Goal: Download file/media

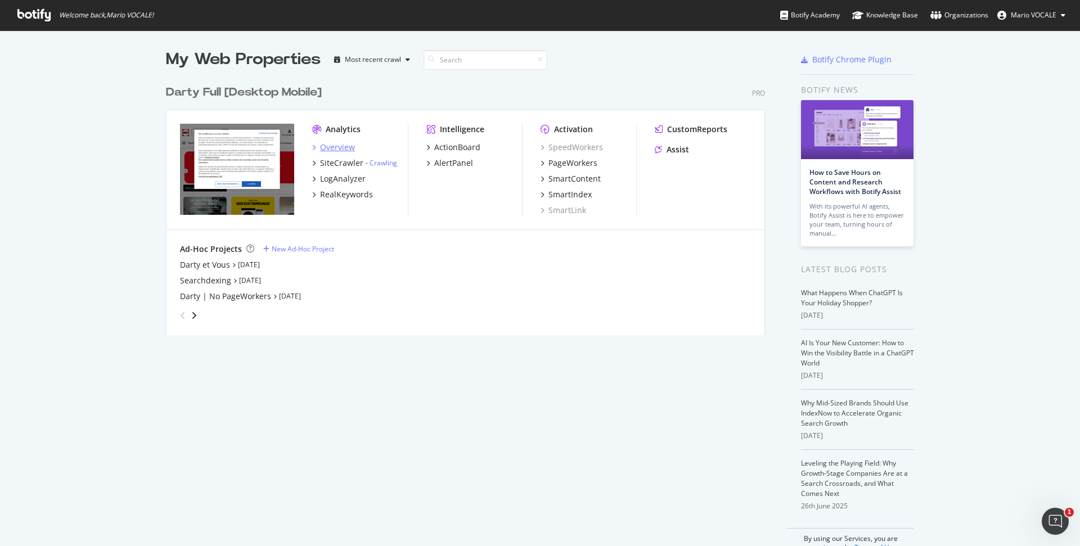
click at [340, 148] on div "Overview" at bounding box center [337, 147] width 35 height 11
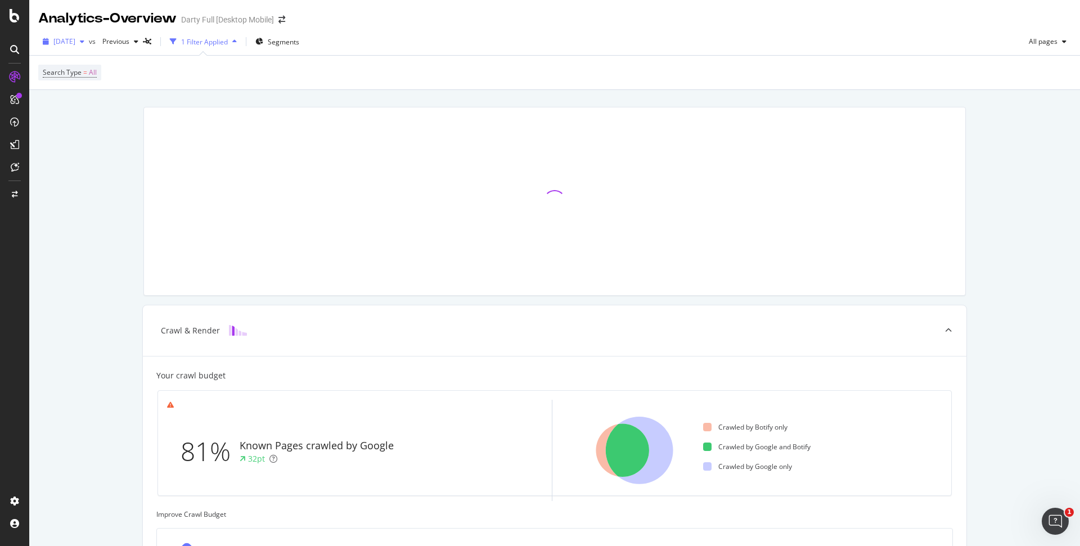
click at [84, 42] on icon "button" at bounding box center [82, 41] width 4 height 7
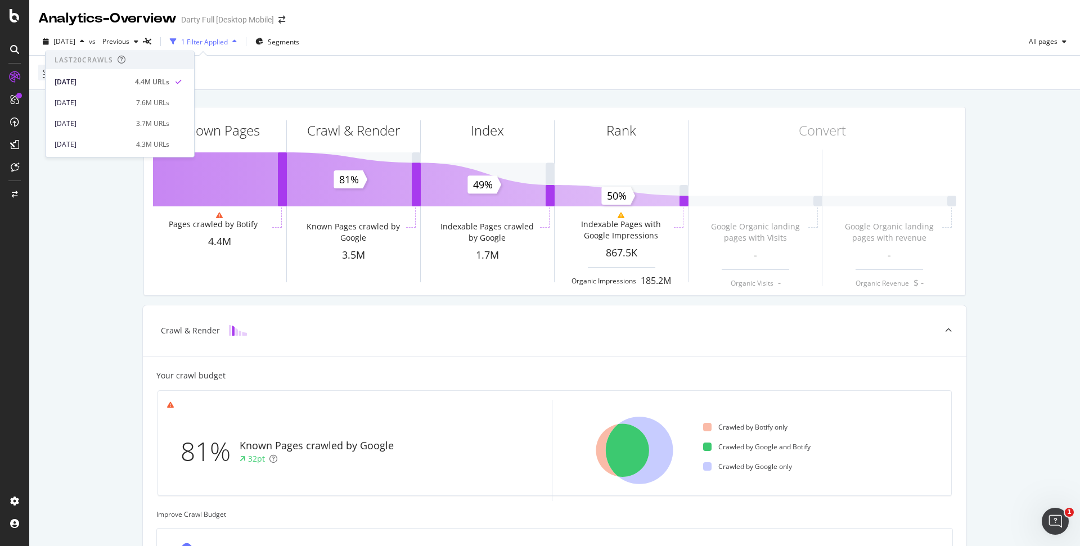
click at [273, 92] on div "Known Pages Pages crawled by Botify 4.4M Crawl & Render Known Pages crawled by …" at bounding box center [554, 468] width 1051 height 757
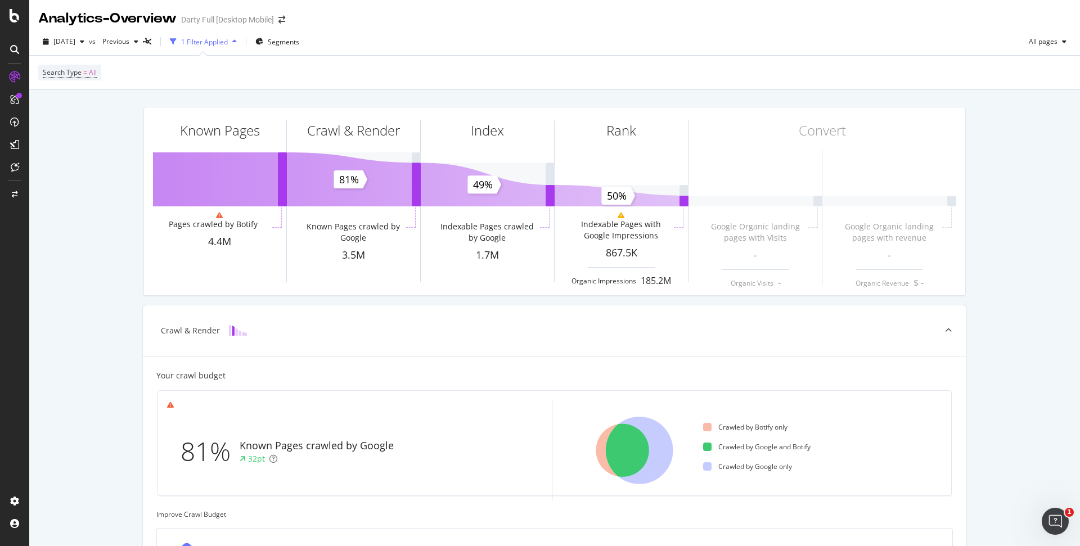
drag, startPoint x: 369, startPoint y: 80, endPoint x: 277, endPoint y: 97, distance: 93.7
click at [367, 80] on div "Search Type = All" at bounding box center [554, 73] width 1033 height 34
click at [299, 44] on span "Segments" at bounding box center [283, 42] width 31 height 10
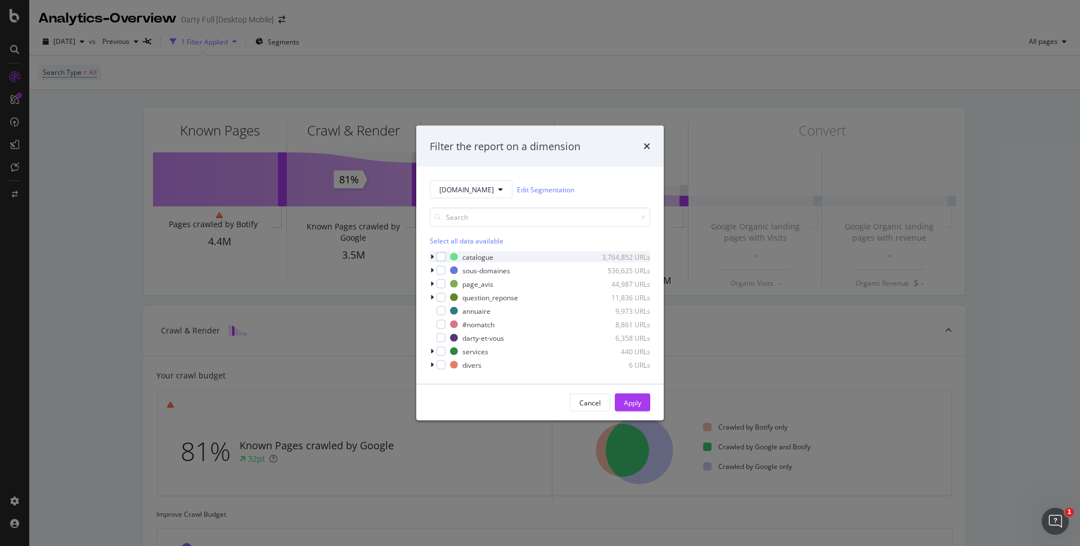
click at [430, 256] on icon "modal" at bounding box center [431, 257] width 3 height 7
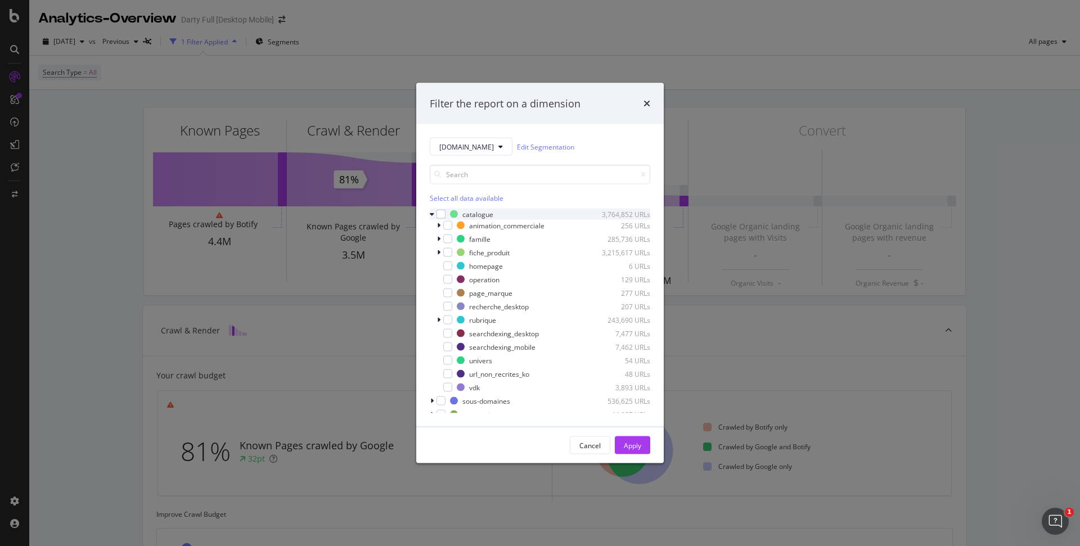
click at [431, 216] on icon "modal" at bounding box center [432, 214] width 4 height 7
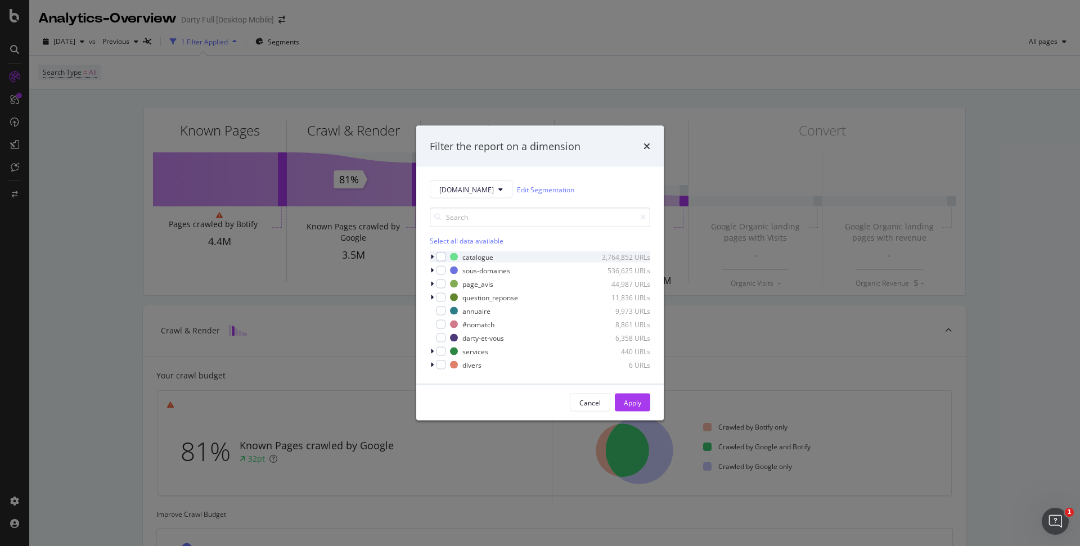
click at [433, 256] on icon "modal" at bounding box center [431, 257] width 3 height 7
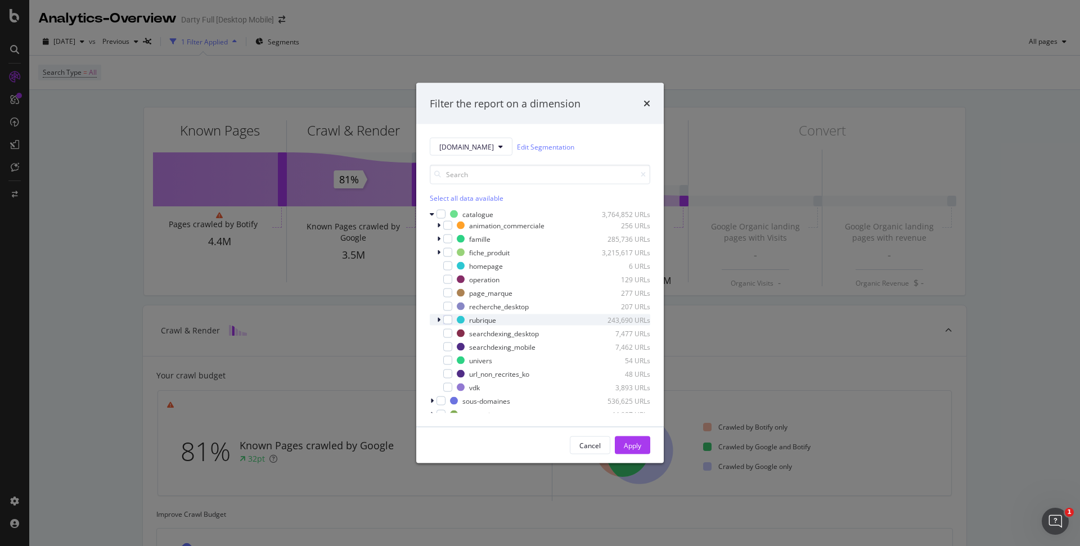
click at [438, 318] on icon "modal" at bounding box center [438, 320] width 3 height 7
click at [444, 343] on icon "modal" at bounding box center [445, 344] width 3 height 7
click at [458, 344] on div "modal" at bounding box center [454, 344] width 9 height 9
click at [461, 371] on icon "modal" at bounding box center [461, 372] width 5 height 6
click at [440, 238] on div "modal" at bounding box center [439, 238] width 7 height 11
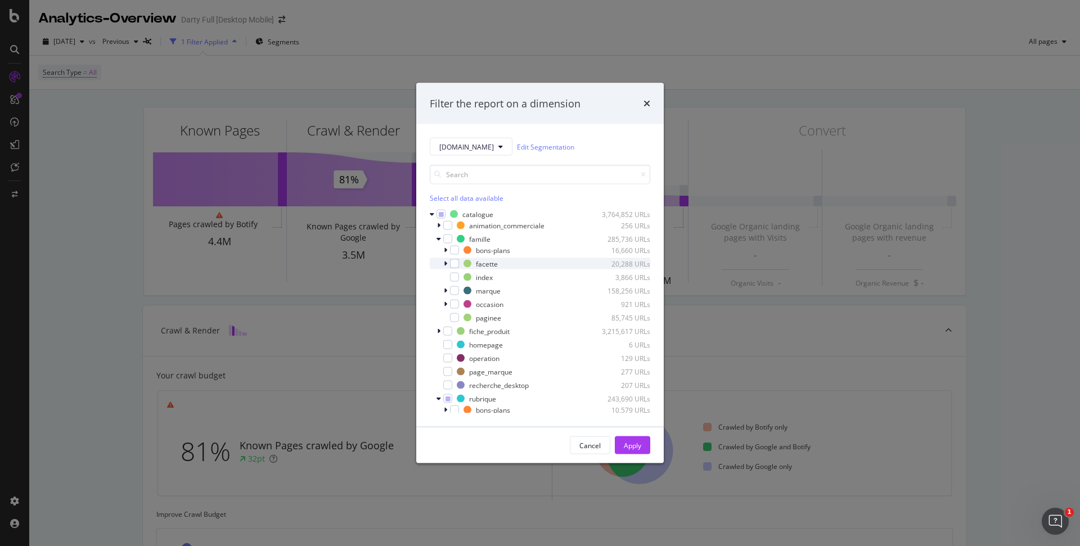
click at [447, 264] on icon "modal" at bounding box center [445, 263] width 3 height 7
click at [457, 265] on div "modal" at bounding box center [454, 263] width 9 height 9
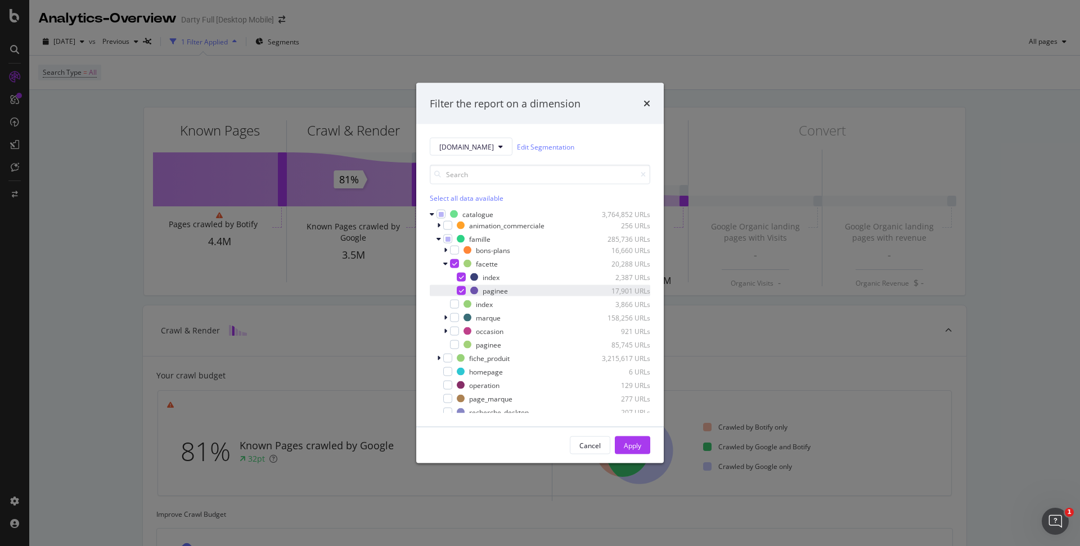
click at [465, 288] on div "modal" at bounding box center [461, 290] width 9 height 9
click at [435, 238] on div "famille 285,736 URLs" at bounding box center [540, 238] width 220 height 11
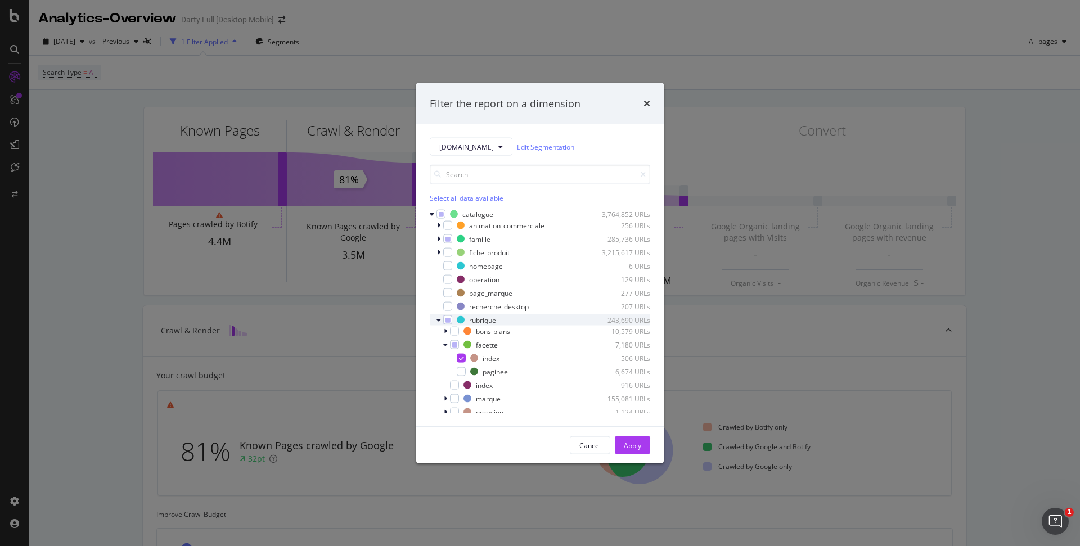
click at [438, 317] on icon "modal" at bounding box center [438, 320] width 4 height 7
click at [437, 318] on icon "modal" at bounding box center [438, 320] width 3 height 7
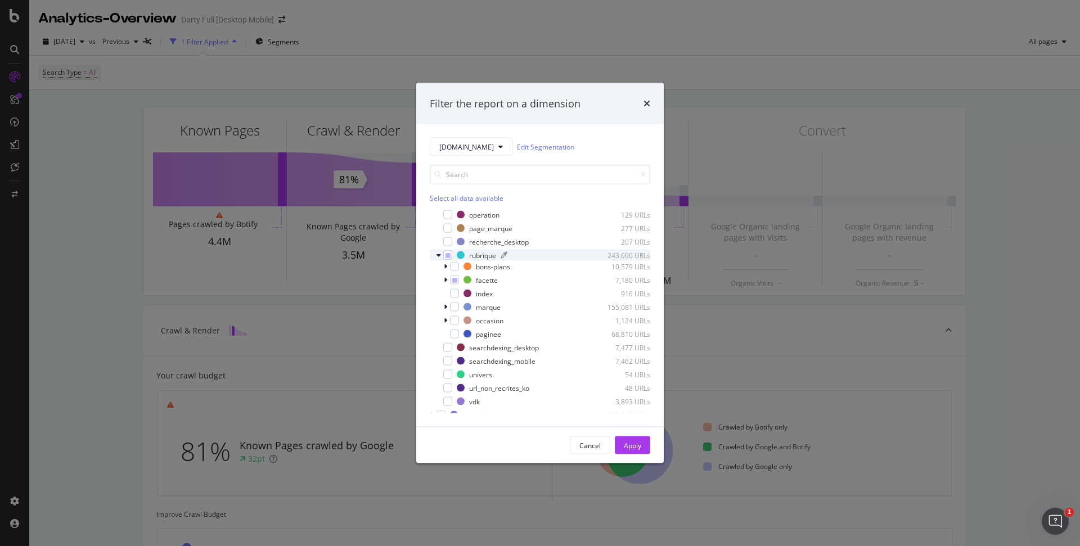
scroll to position [112, 0]
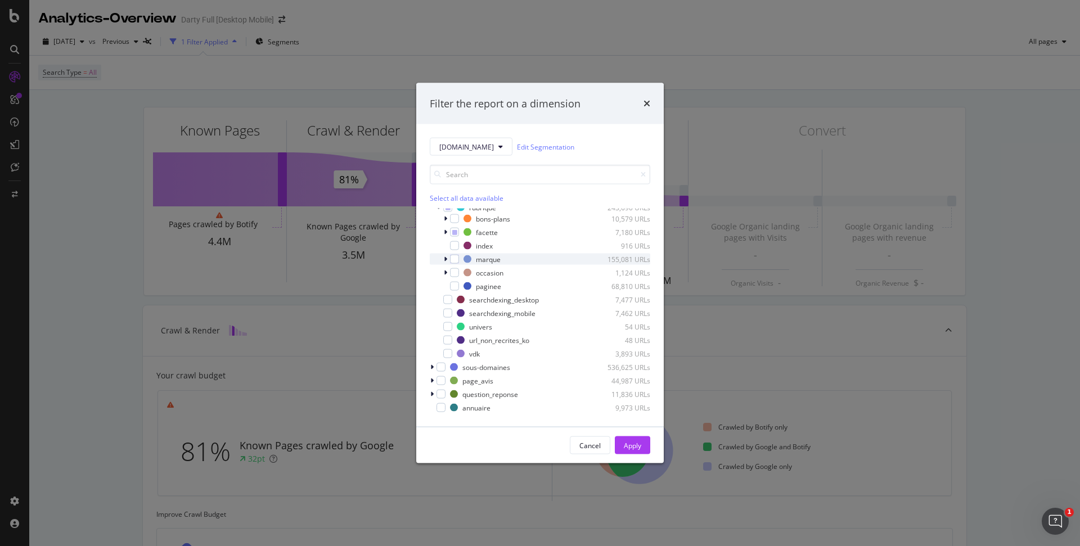
click at [443, 257] on div "marque 155,081 URLs" at bounding box center [540, 259] width 220 height 11
click at [443, 259] on icon "modal" at bounding box center [445, 259] width 4 height 7
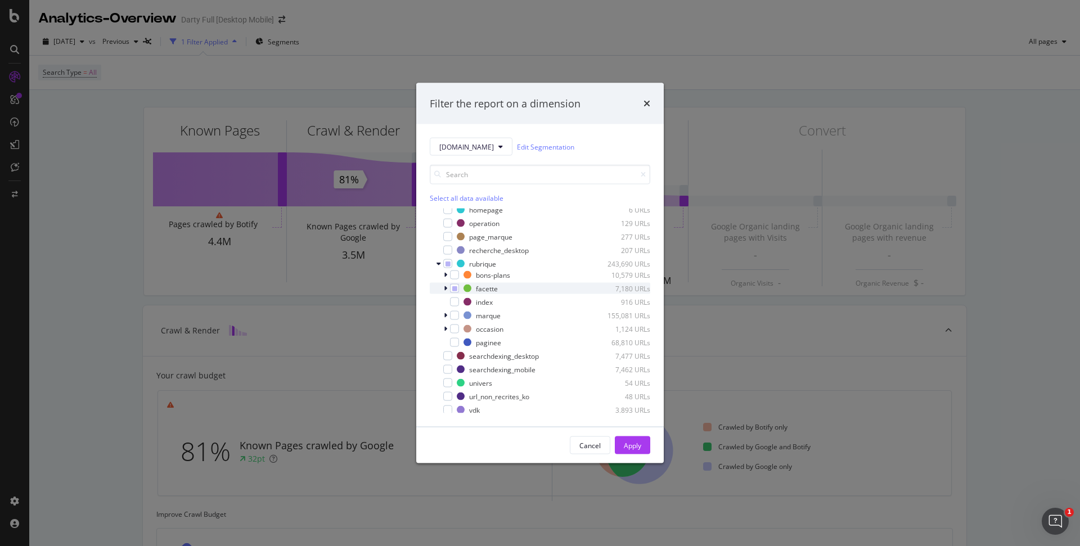
scroll to position [0, 0]
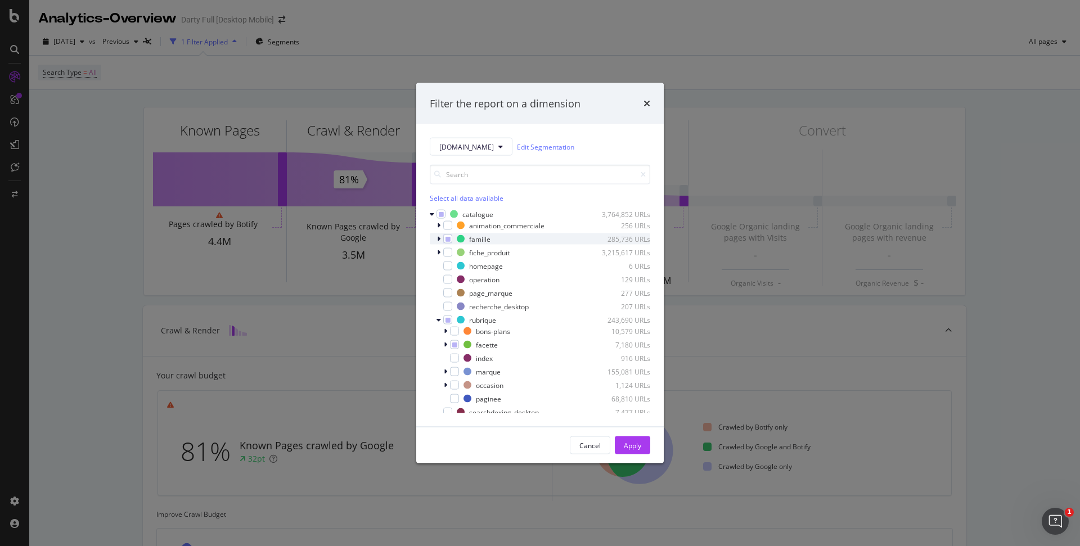
click at [438, 236] on icon "modal" at bounding box center [438, 239] width 3 height 7
click at [438, 236] on icon "modal" at bounding box center [438, 239] width 4 height 7
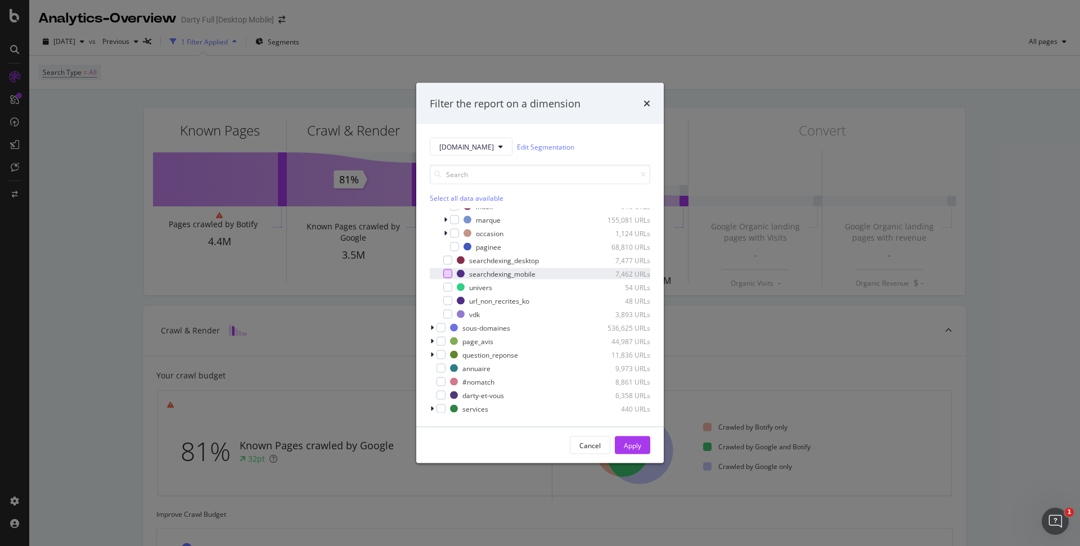
scroll to position [166, 0]
click at [635, 443] on div "Apply" at bounding box center [632, 445] width 17 height 10
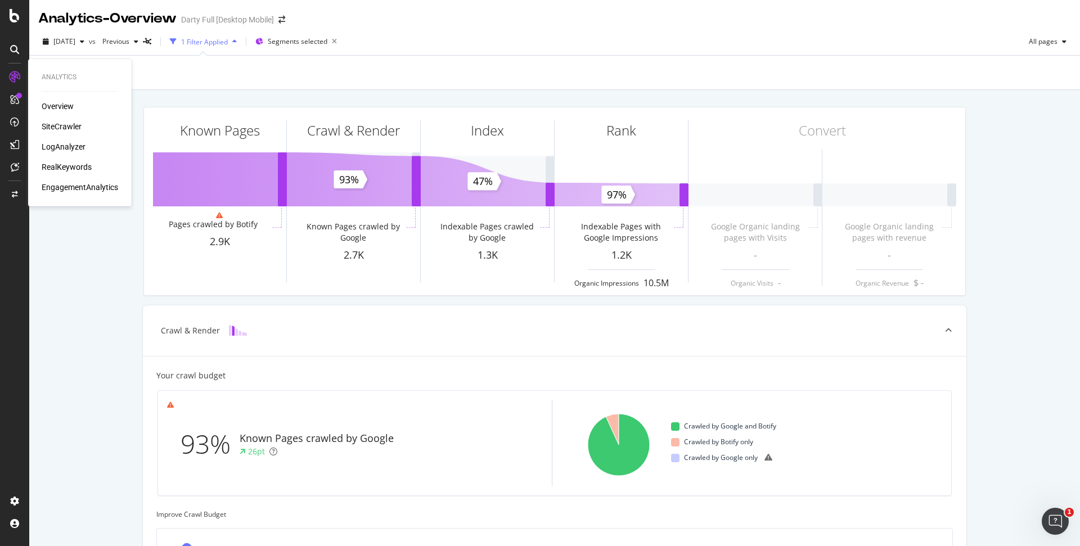
click at [65, 125] on div "SiteCrawler" at bounding box center [62, 126] width 40 height 11
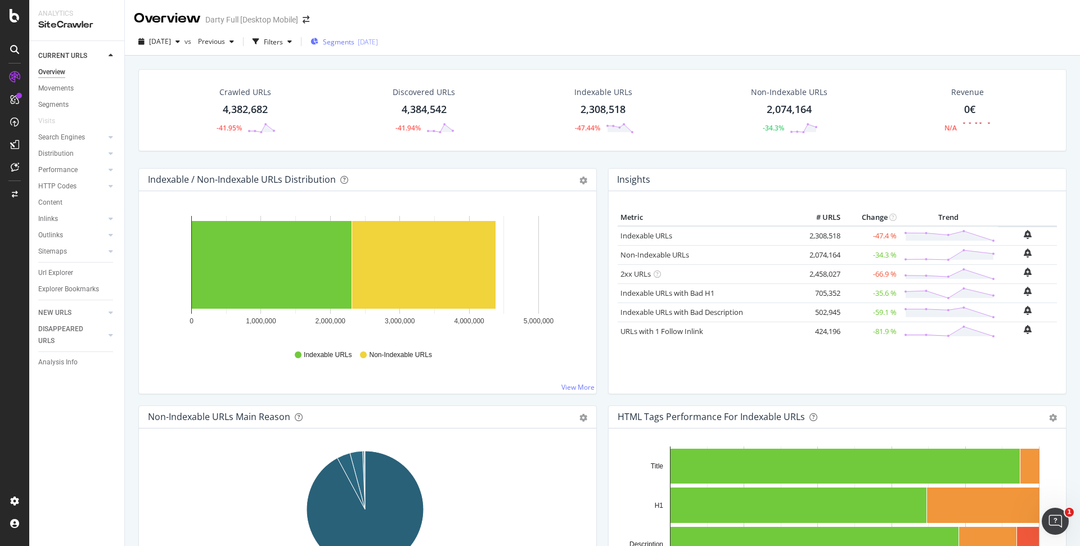
click at [340, 40] on div "Segments [DATE]" at bounding box center [343, 42] width 67 height 10
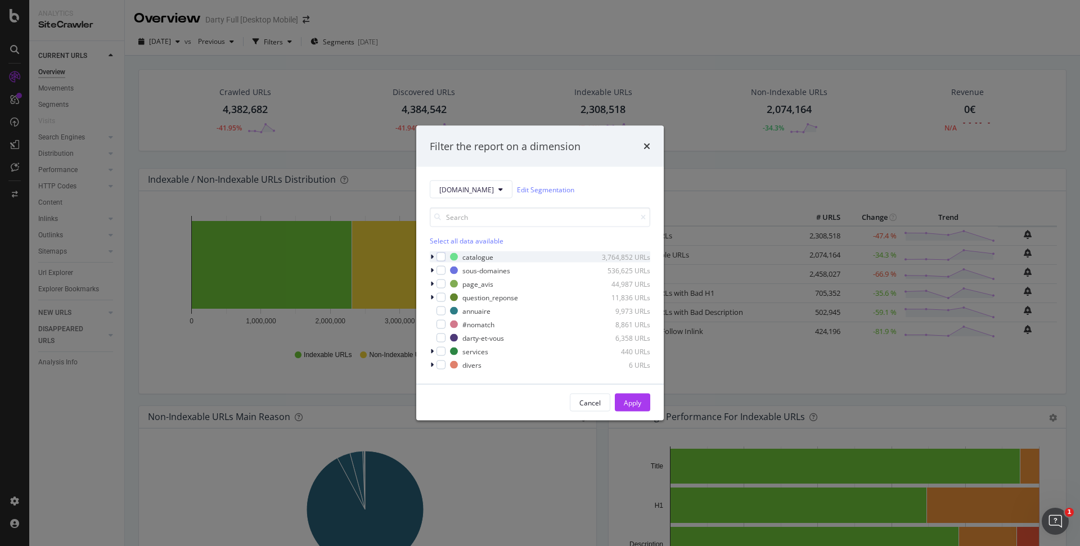
click at [434, 252] on div "modal" at bounding box center [433, 256] width 7 height 11
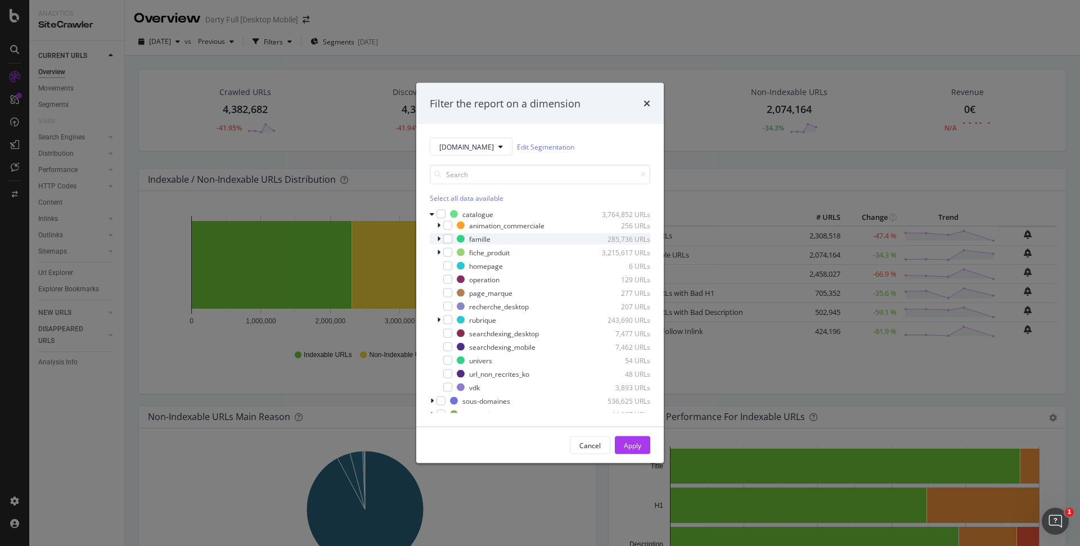
click at [436, 237] on div "modal" at bounding box center [439, 238] width 7 height 11
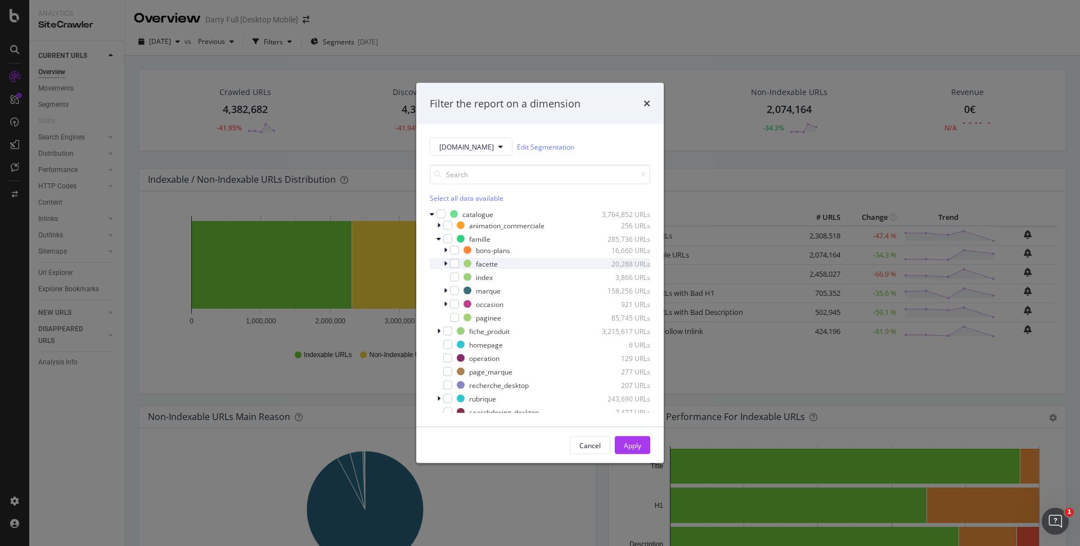
click at [445, 262] on icon "modal" at bounding box center [445, 263] width 3 height 7
click at [462, 278] on div "modal" at bounding box center [461, 277] width 9 height 9
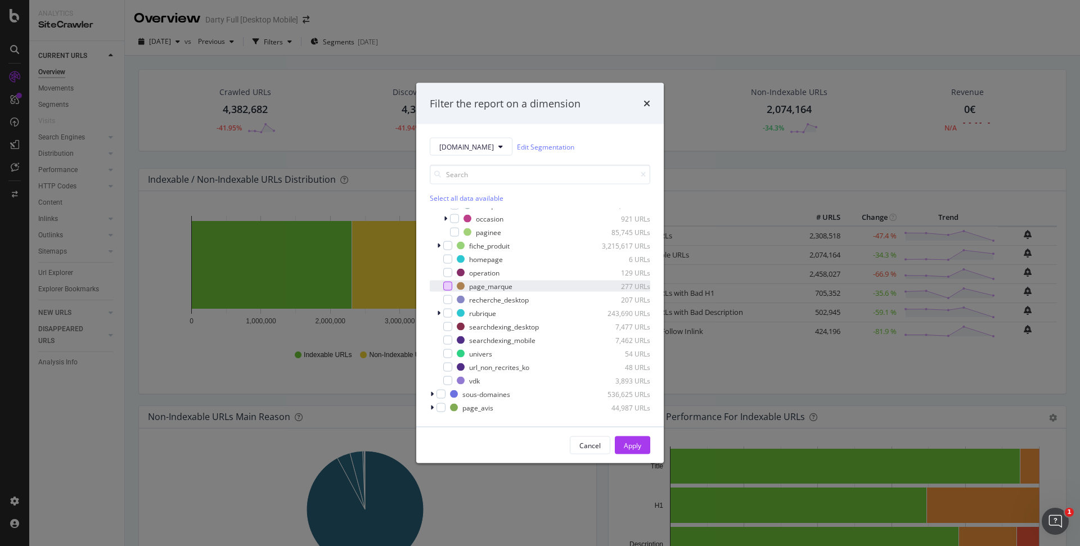
scroll to position [56, 0]
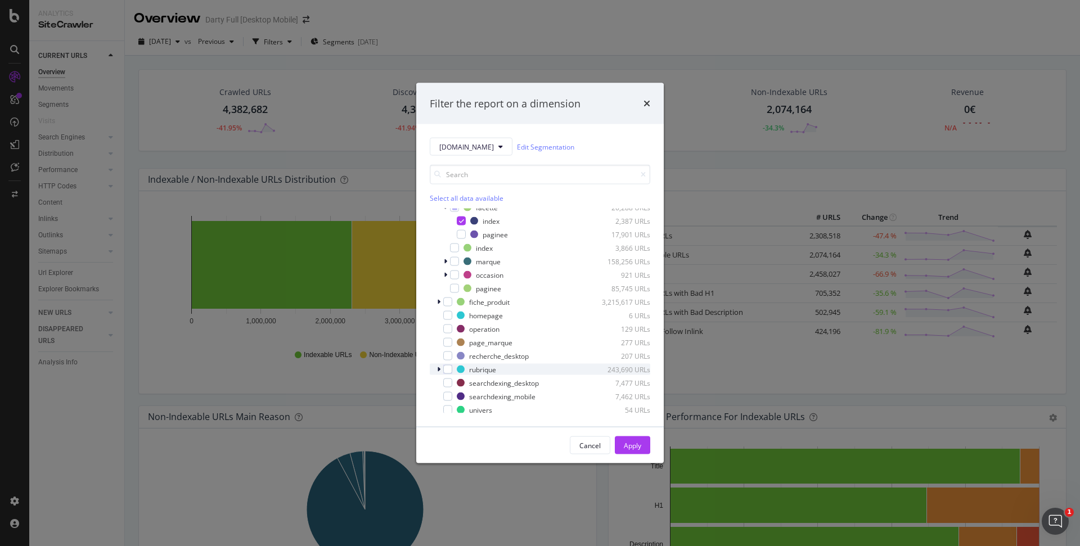
click at [439, 368] on icon "modal" at bounding box center [438, 369] width 3 height 7
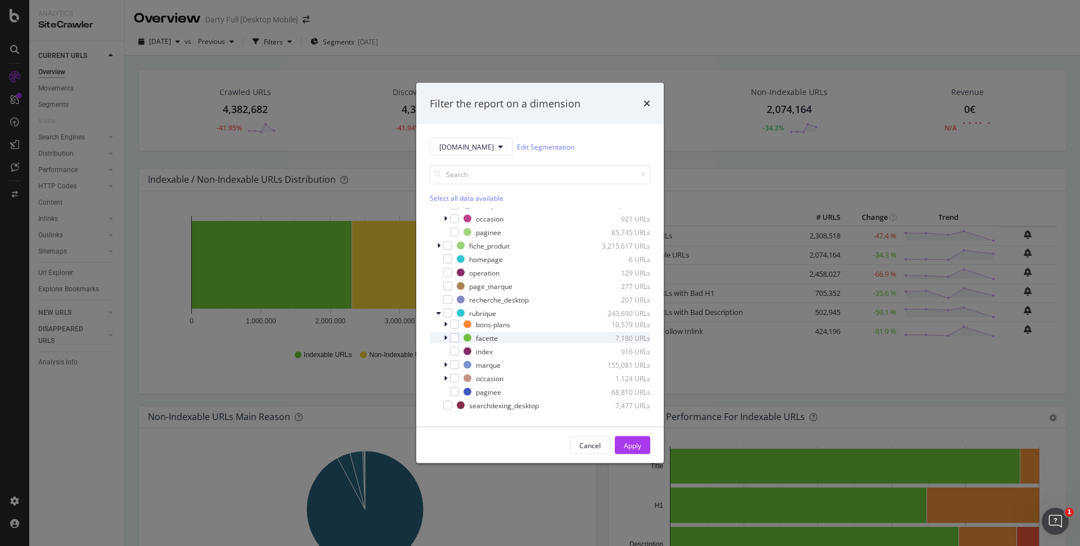
click at [444, 337] on icon "modal" at bounding box center [445, 338] width 3 height 7
click at [458, 350] on div "modal" at bounding box center [461, 351] width 9 height 9
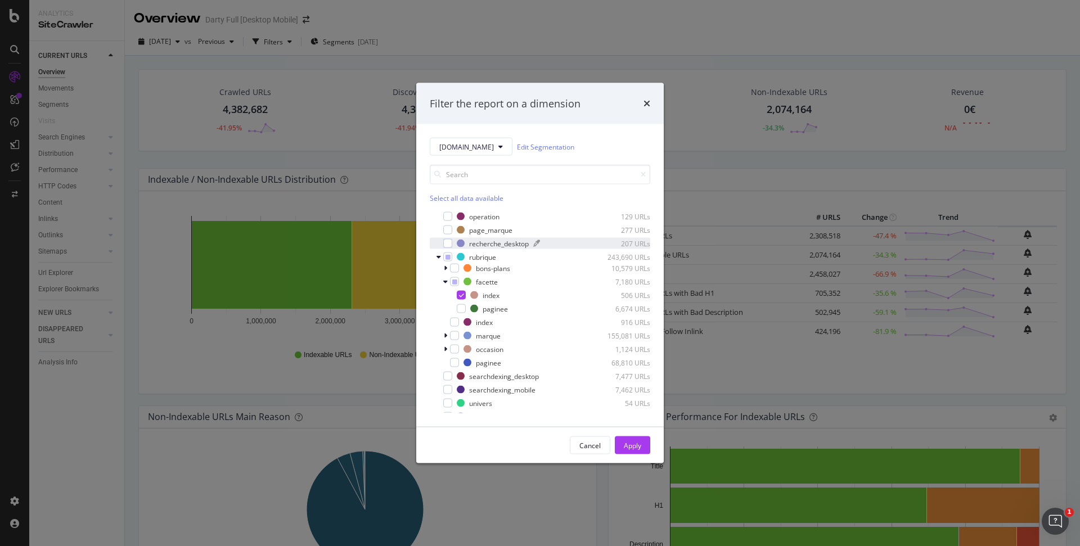
scroll to position [225, 0]
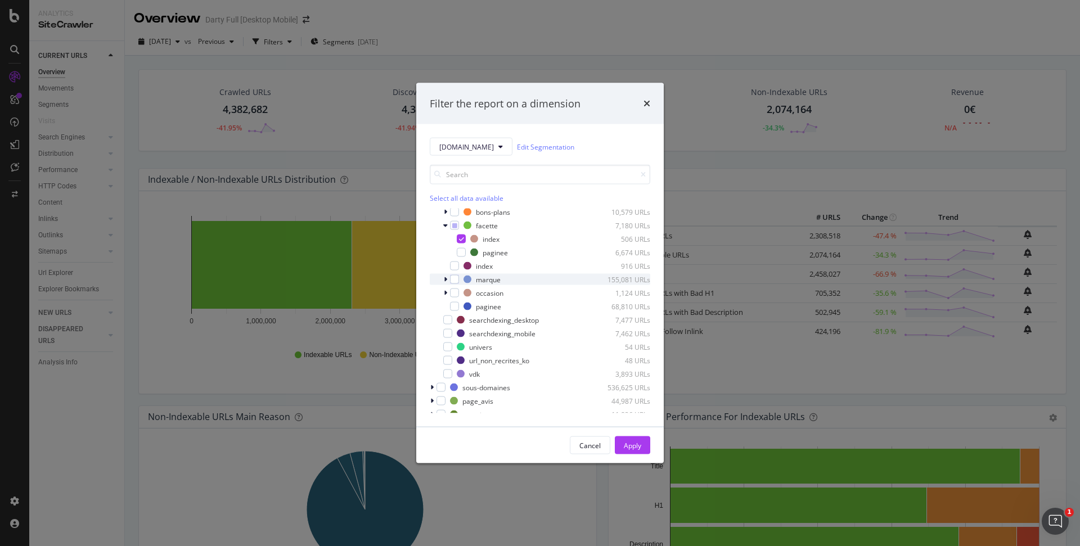
click at [449, 278] on div "modal" at bounding box center [446, 279] width 7 height 11
click at [443, 281] on icon "modal" at bounding box center [445, 279] width 4 height 7
click at [630, 445] on div "Apply" at bounding box center [632, 445] width 17 height 10
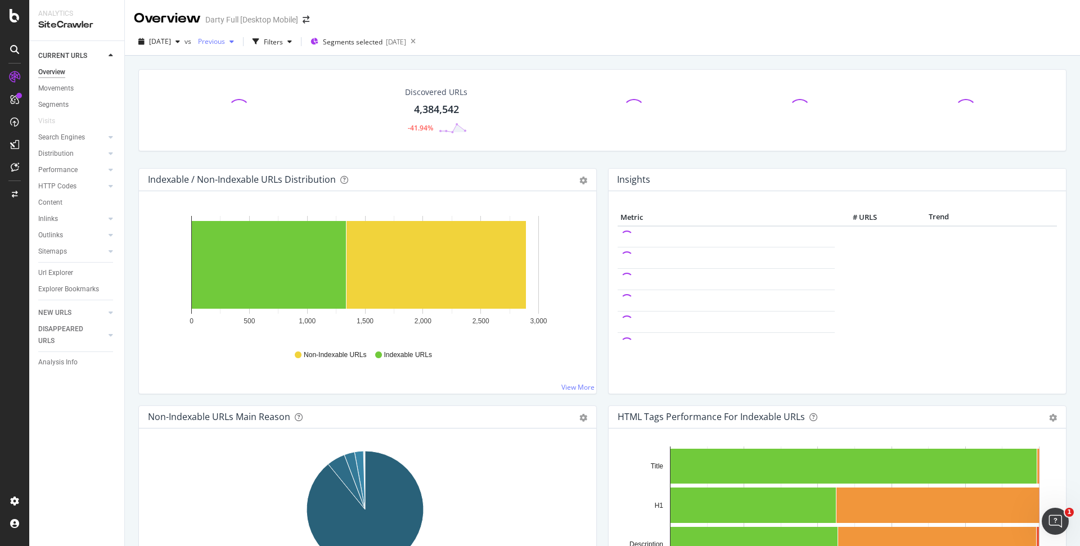
click at [238, 38] on div "button" at bounding box center [231, 41] width 13 height 7
click at [292, 40] on icon "button" at bounding box center [289, 41] width 4 height 7
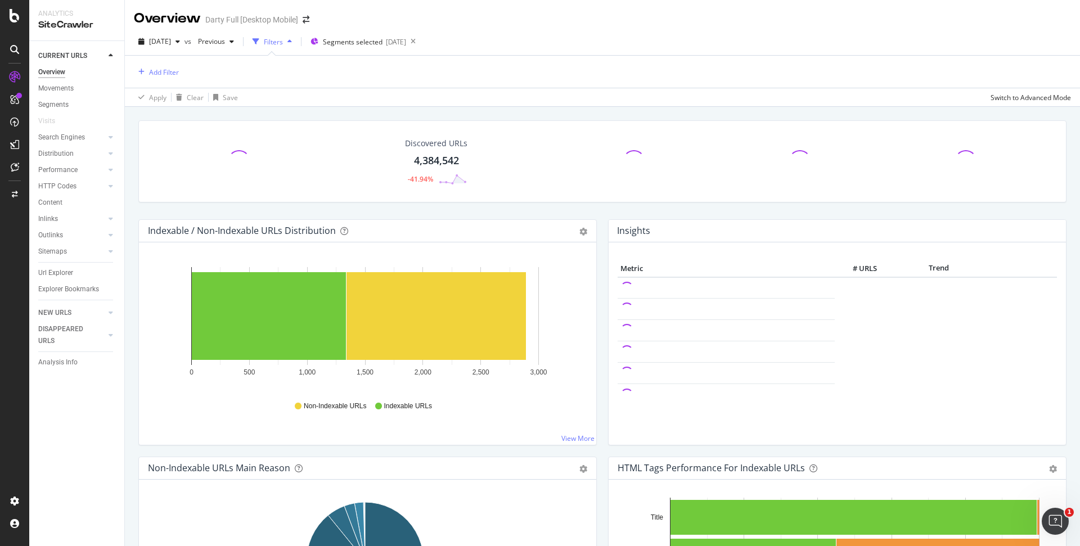
click at [292, 42] on icon "button" at bounding box center [289, 41] width 4 height 7
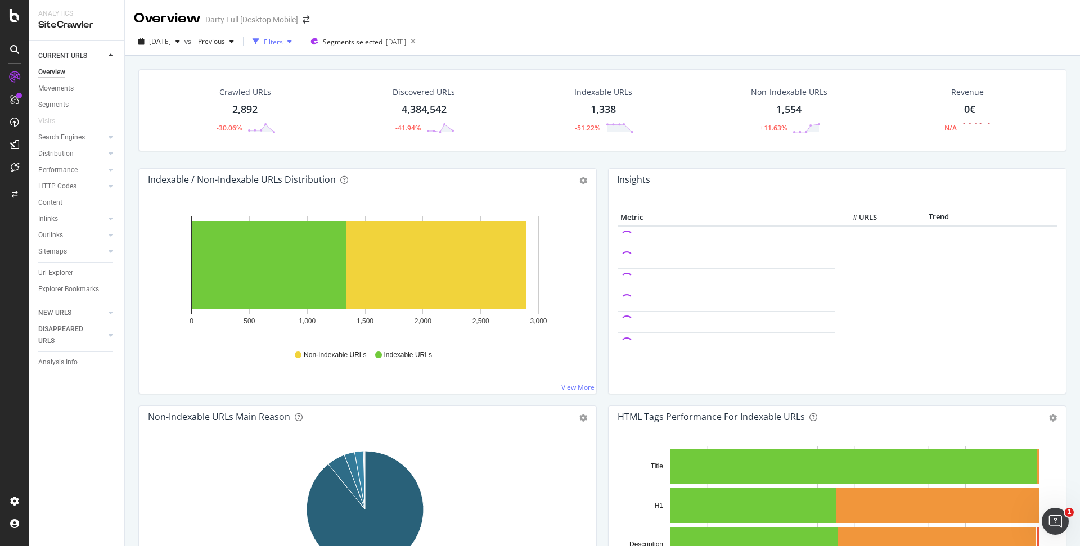
click at [296, 39] on div "button" at bounding box center [289, 41] width 13 height 7
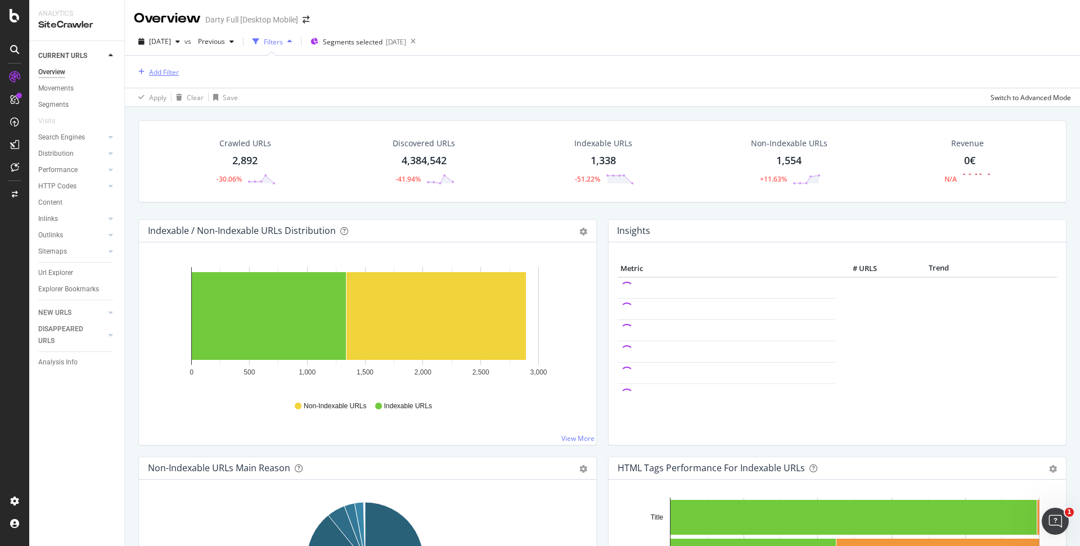
click at [169, 70] on div "Add Filter" at bounding box center [164, 72] width 30 height 10
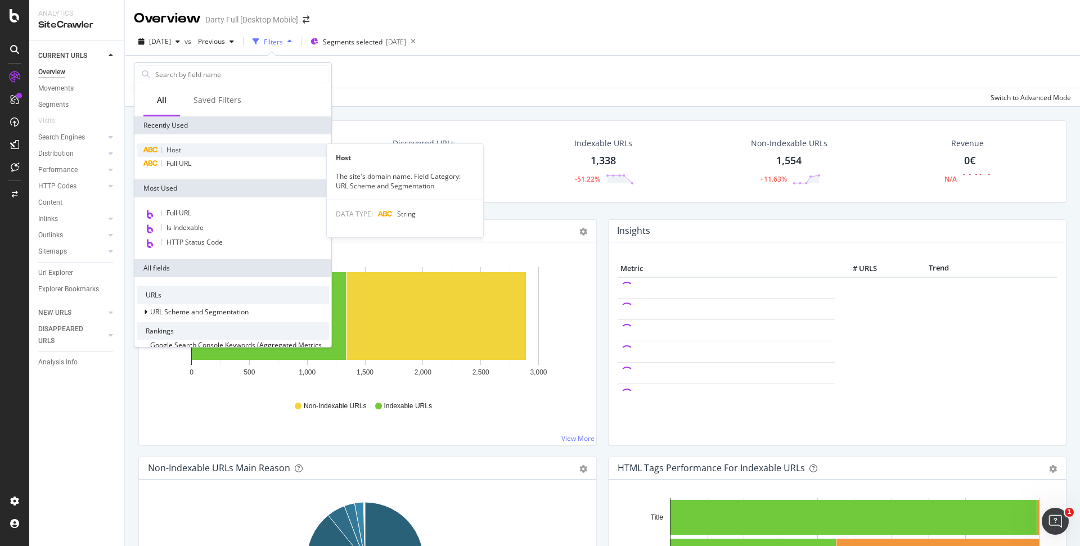
click at [174, 147] on span "Host" at bounding box center [173, 150] width 15 height 10
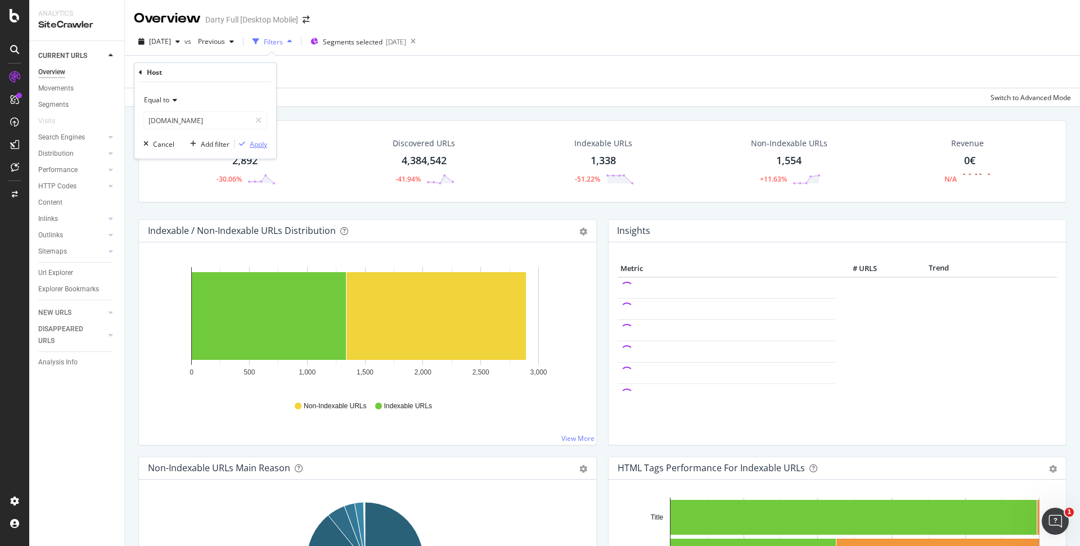
click at [264, 146] on div "Apply" at bounding box center [258, 144] width 17 height 10
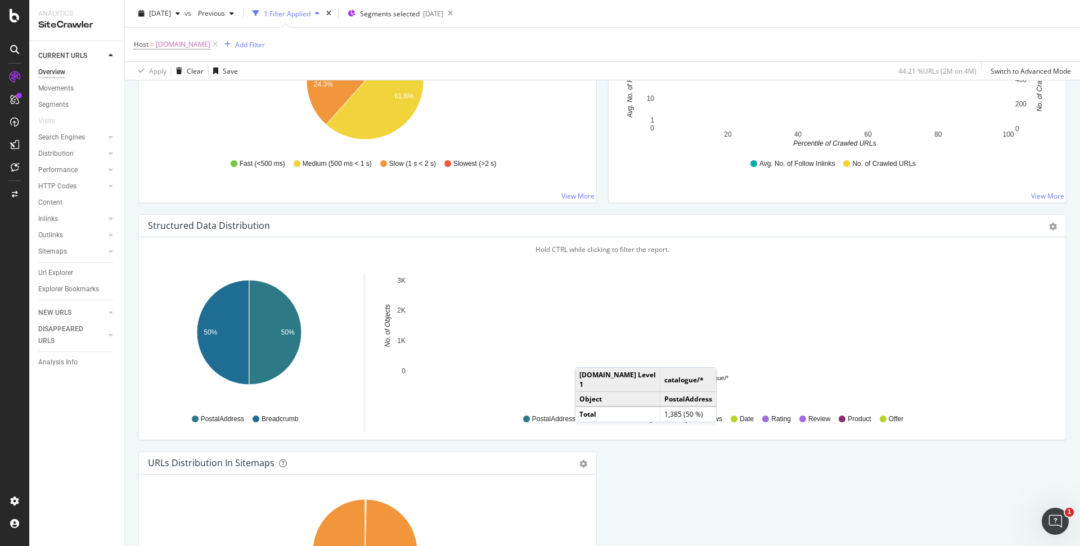
scroll to position [1138, 0]
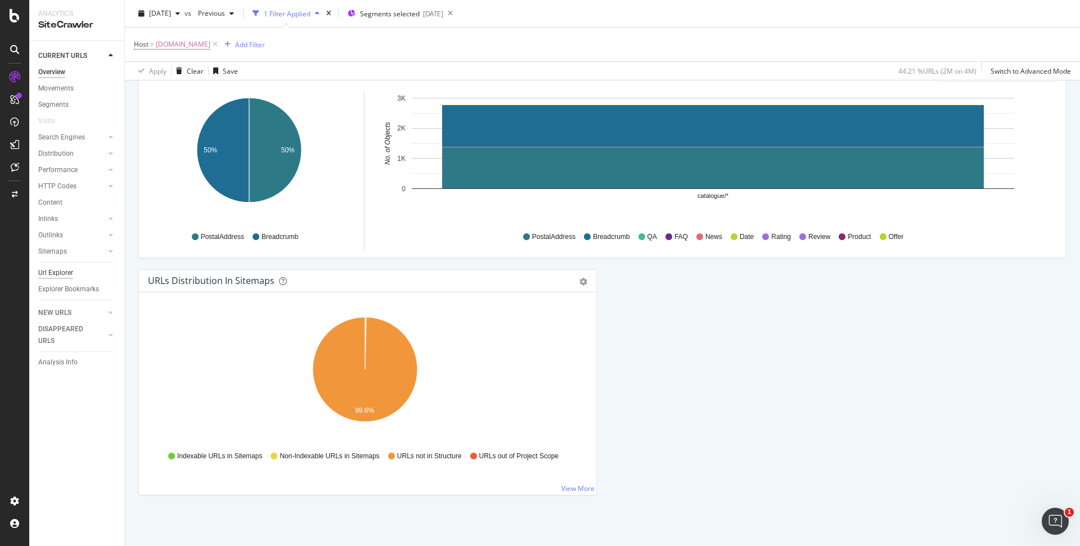
click at [64, 269] on div "Url Explorer" at bounding box center [55, 273] width 35 height 12
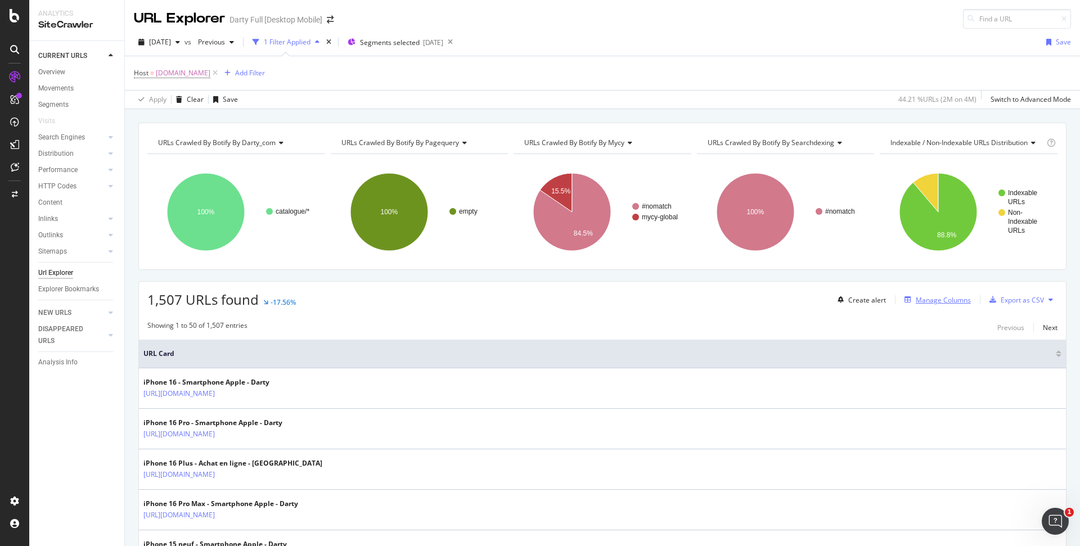
click at [950, 301] on div "Manage Columns" at bounding box center [943, 300] width 55 height 10
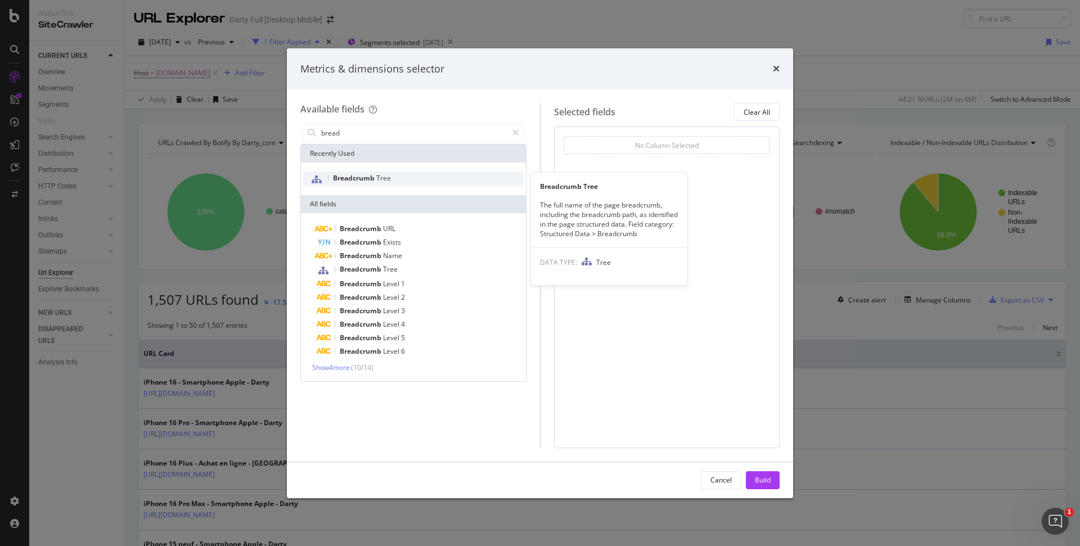
click at [369, 183] on span "Breadcrumb" at bounding box center [354, 178] width 43 height 10
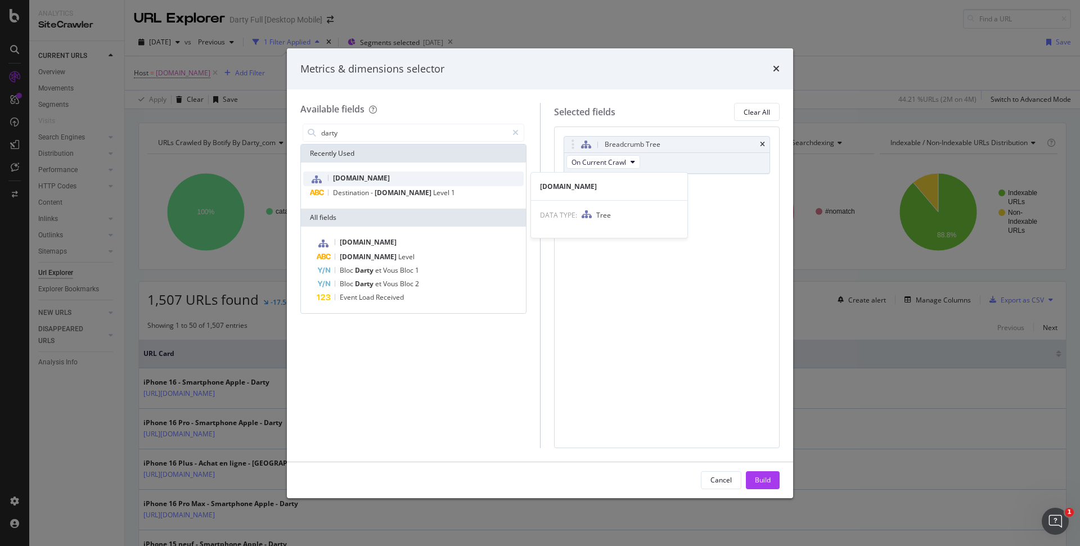
click at [368, 175] on div "[DOMAIN_NAME]" at bounding box center [413, 179] width 220 height 15
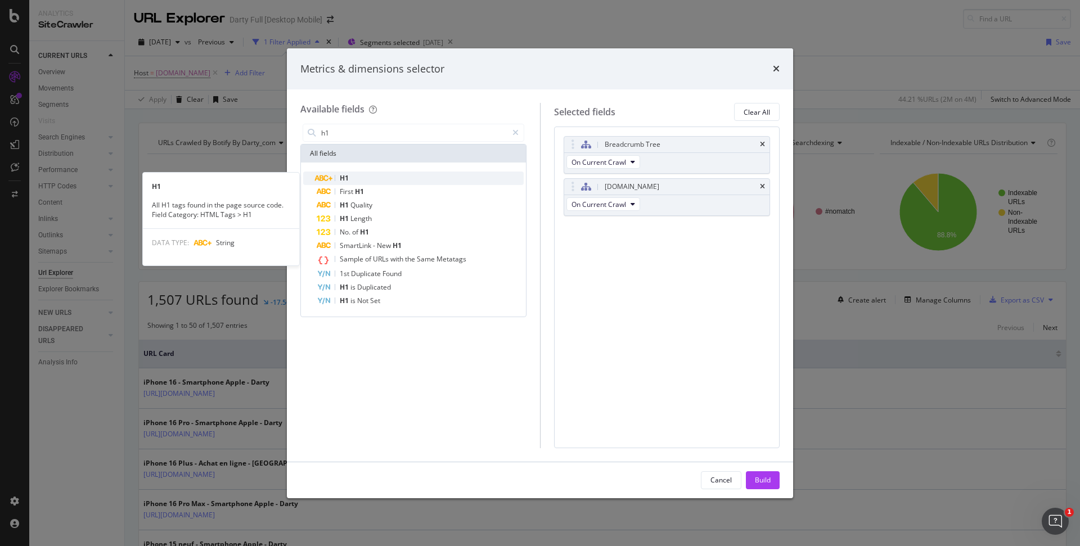
click at [361, 178] on div "H1" at bounding box center [420, 178] width 207 height 13
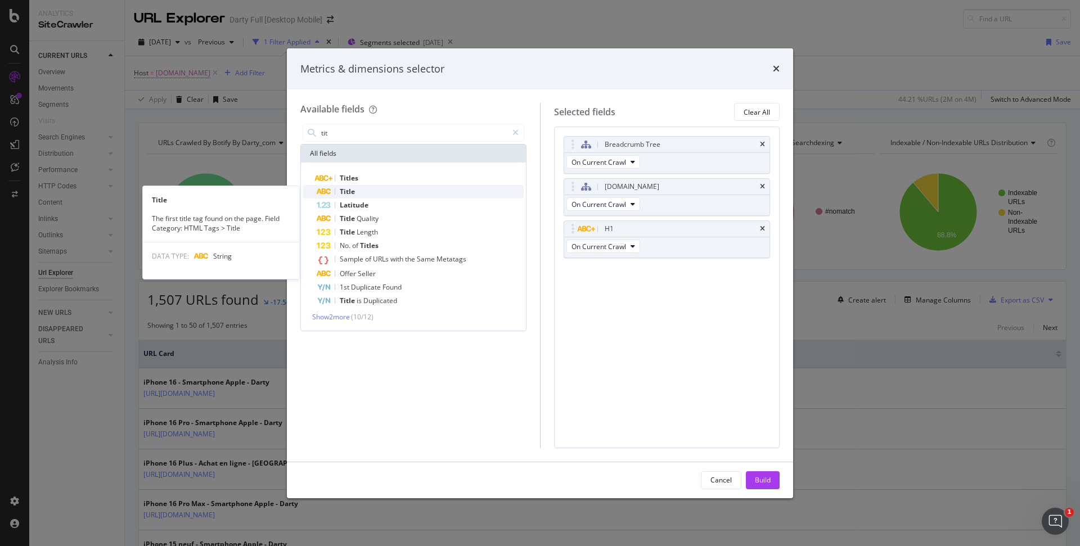
click at [356, 187] on div "Title" at bounding box center [420, 191] width 207 height 13
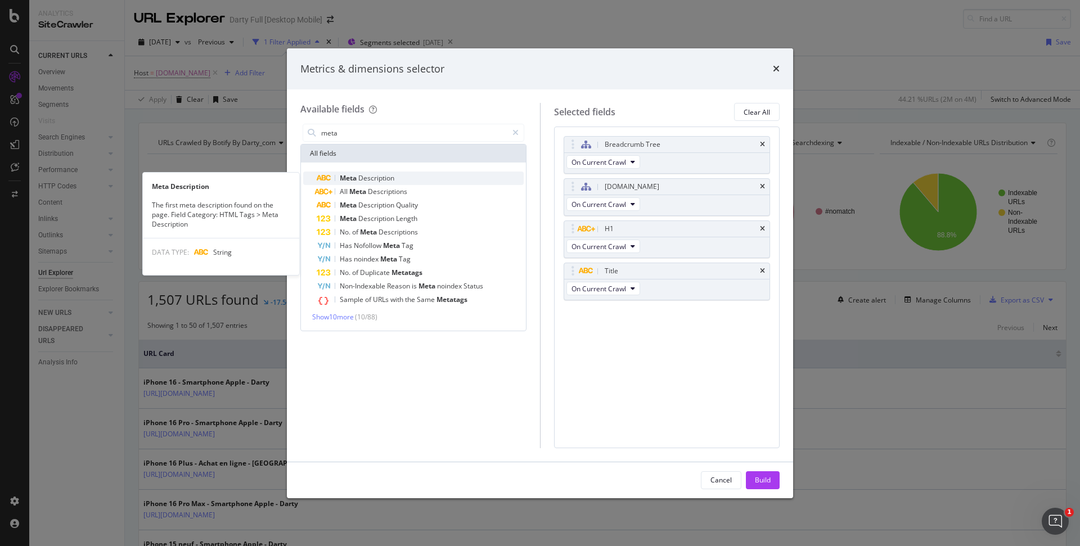
click at [357, 182] on span "Meta" at bounding box center [349, 178] width 19 height 10
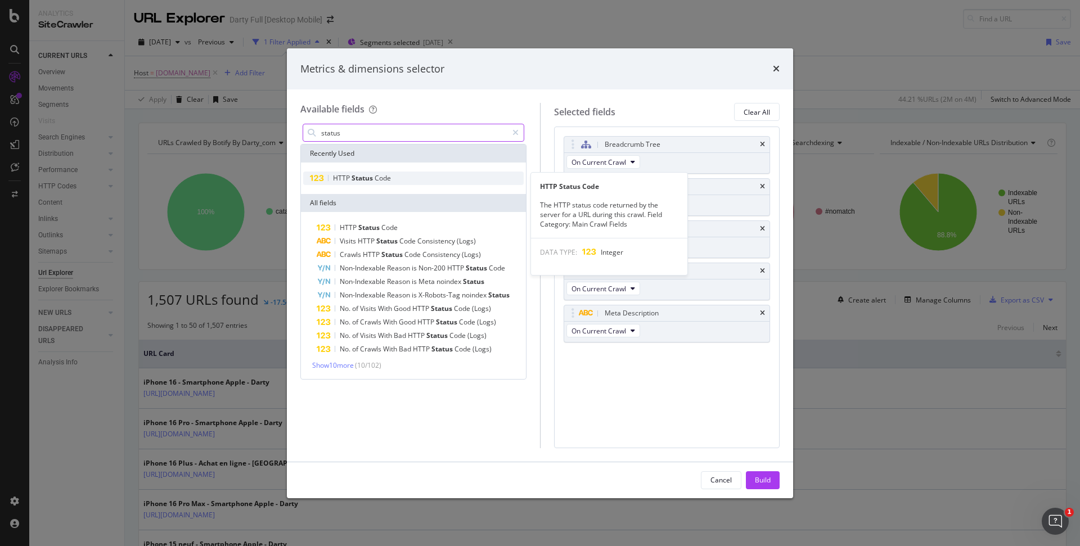
type input "status"
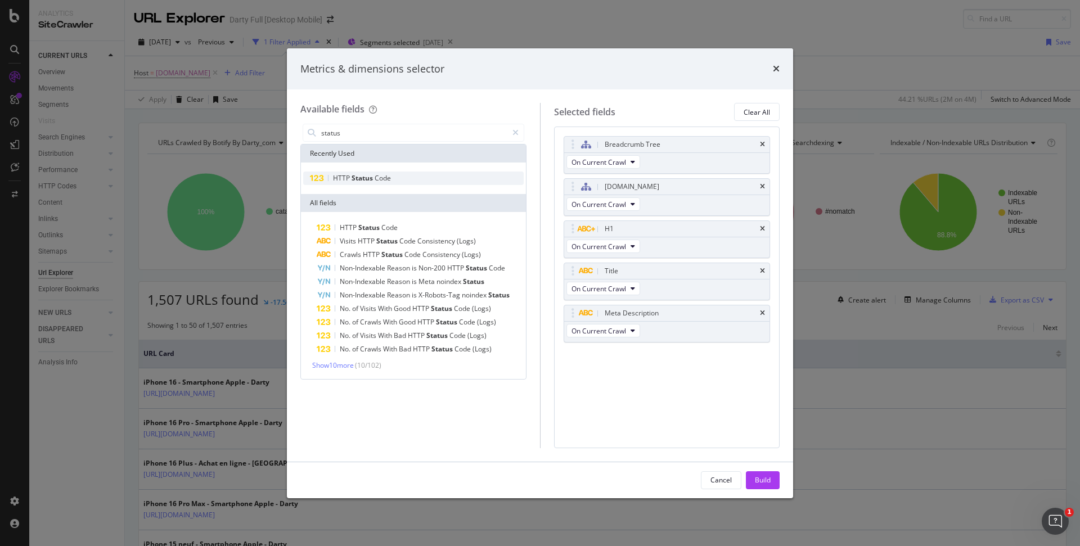
click at [426, 181] on div "HTTP Status Code" at bounding box center [413, 178] width 220 height 13
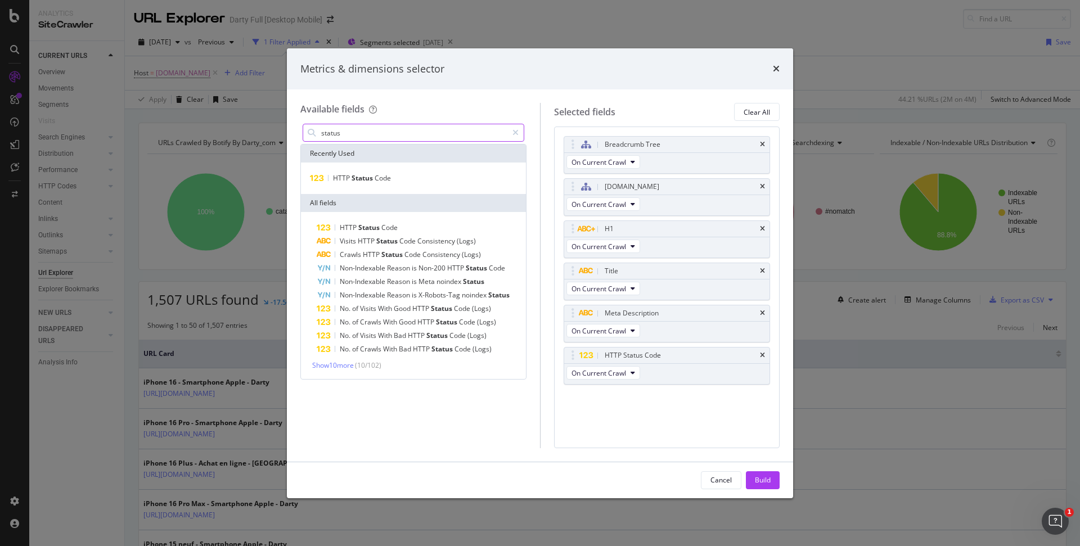
click at [430, 126] on input "status" at bounding box center [413, 132] width 187 height 17
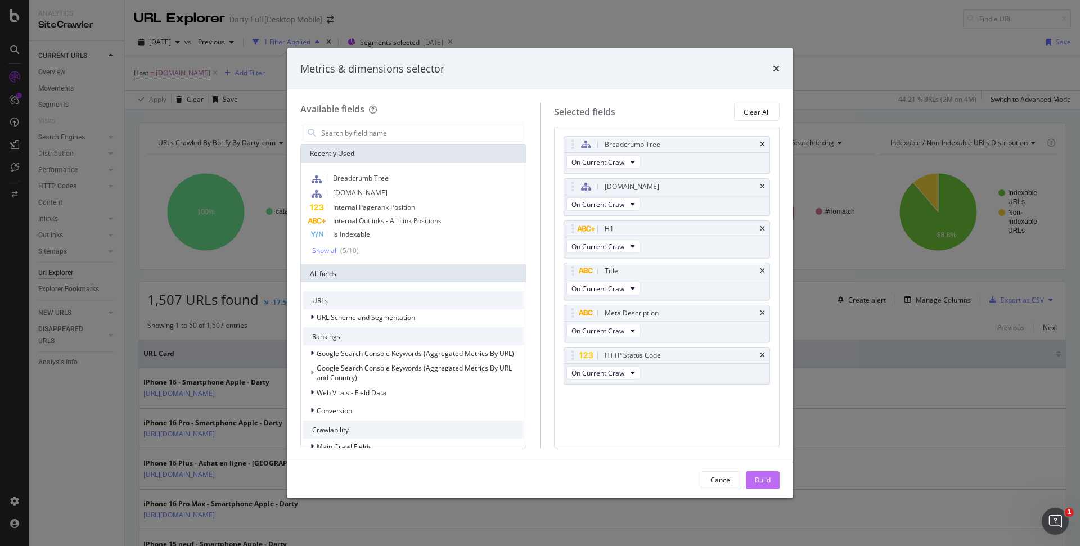
click at [764, 479] on div "Build" at bounding box center [763, 480] width 16 height 10
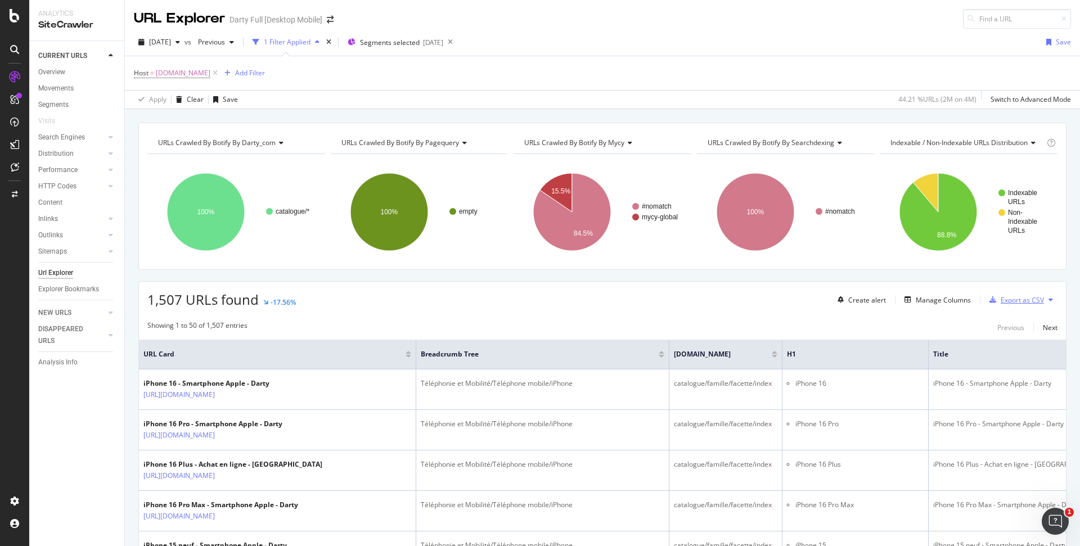
click at [1024, 302] on div "Export as CSV" at bounding box center [1021, 300] width 43 height 10
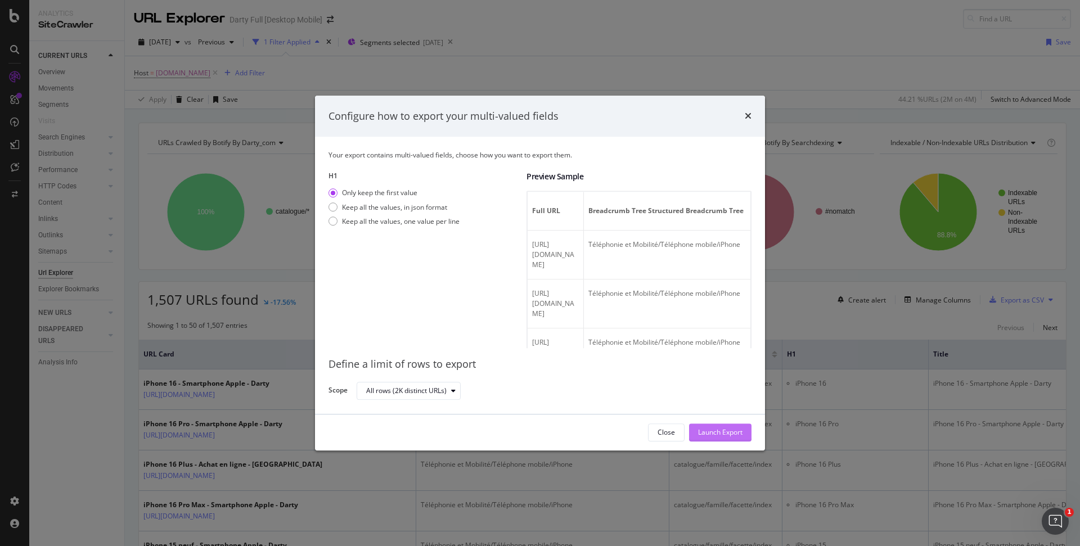
click at [718, 432] on div "Launch Export" at bounding box center [720, 433] width 44 height 10
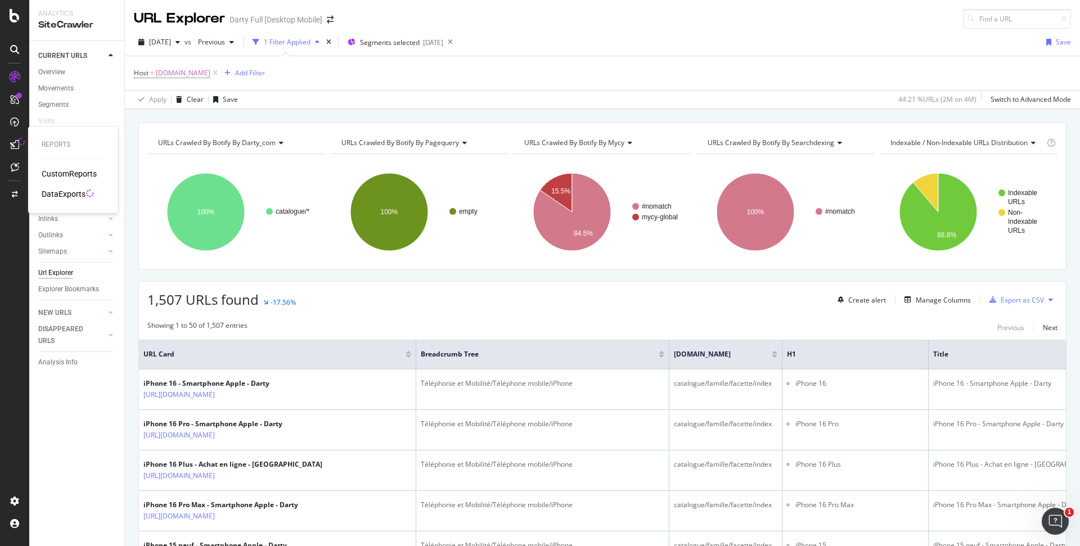
click at [68, 195] on div "DataExports" at bounding box center [64, 193] width 44 height 11
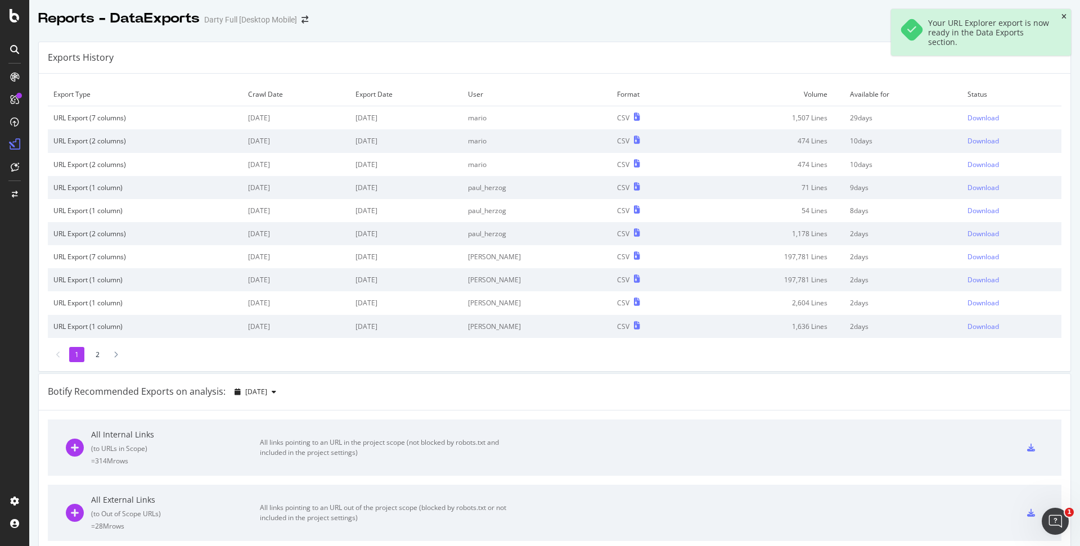
click at [1065, 16] on icon "close toast" at bounding box center [1063, 16] width 5 height 7
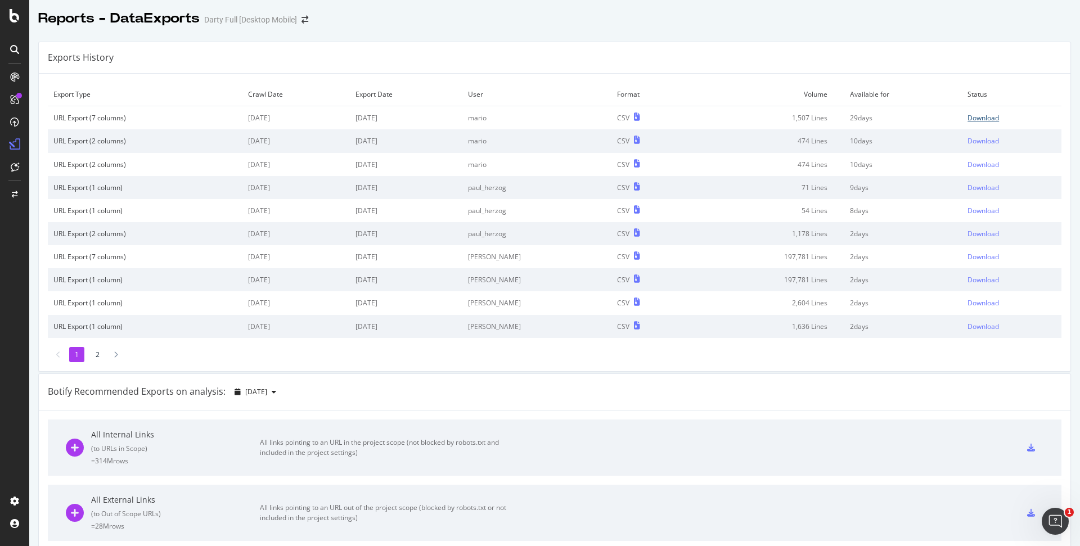
click at [970, 115] on div "Download" at bounding box center [982, 118] width 31 height 10
click at [400, 17] on div "Reports - DataExports Darty Full [Desktop Mobile]" at bounding box center [554, 14] width 1051 height 28
